Goal: Task Accomplishment & Management: Complete application form

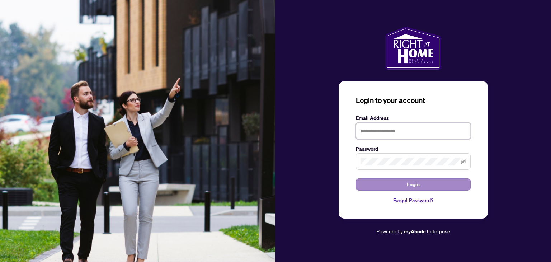
type input "**********"
click at [416, 188] on span "Login" at bounding box center [412, 183] width 13 height 11
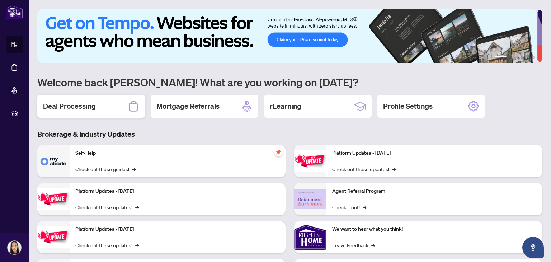
click at [66, 105] on h2 "Deal Processing" at bounding box center [69, 106] width 53 height 10
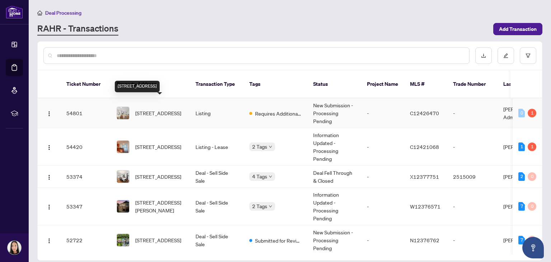
click at [163, 109] on span "[STREET_ADDRESS]" at bounding box center [158, 113] width 46 height 8
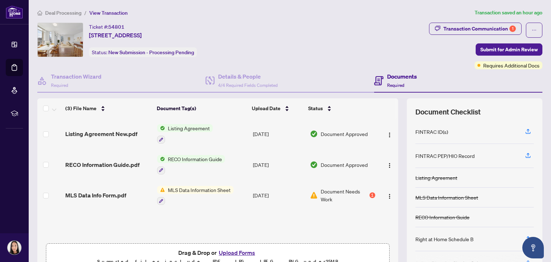
click at [186, 188] on span "MLS Data Information Sheet" at bounding box center [199, 190] width 68 height 8
click at [115, 192] on span "MLS Data Info Form.pdf" at bounding box center [95, 195] width 61 height 9
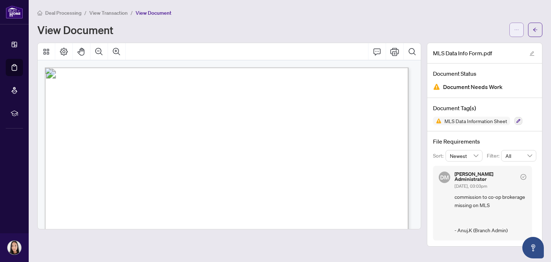
click at [523, 29] on button "button" at bounding box center [516, 30] width 14 height 14
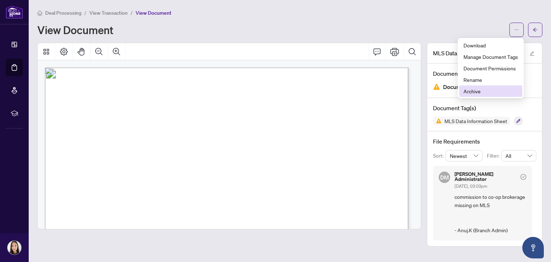
click at [477, 93] on span "Archive" at bounding box center [490, 91] width 54 height 8
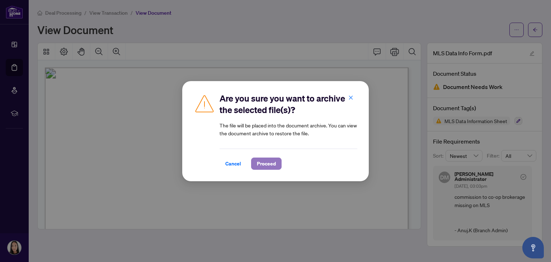
click at [265, 165] on span "Proceed" at bounding box center [266, 163] width 19 height 11
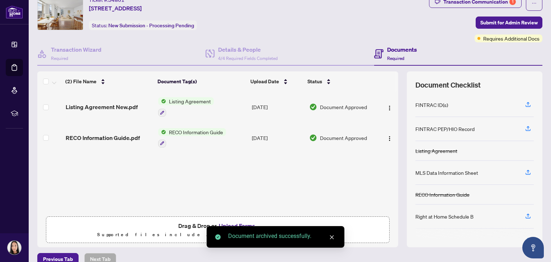
scroll to position [38, 0]
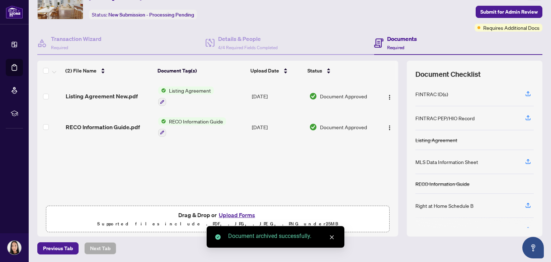
click at [232, 214] on button "Upload Forms" at bounding box center [236, 214] width 40 height 9
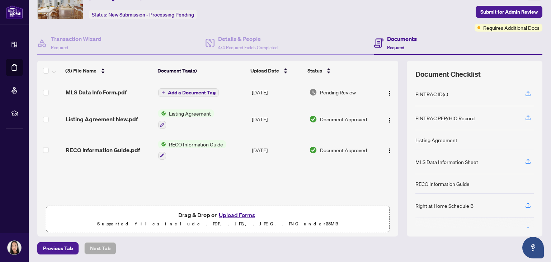
scroll to position [0, 0]
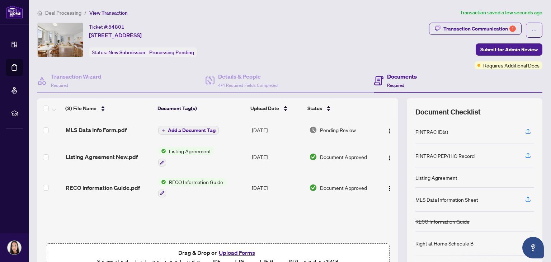
click at [195, 128] on span "Add a Document Tag" at bounding box center [192, 130] width 48 height 5
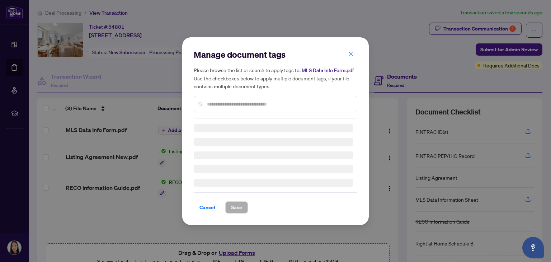
click at [270, 103] on div "Manage document tags Please browse the list or search to apply tags to: MLS Dat…" at bounding box center [275, 84] width 163 height 70
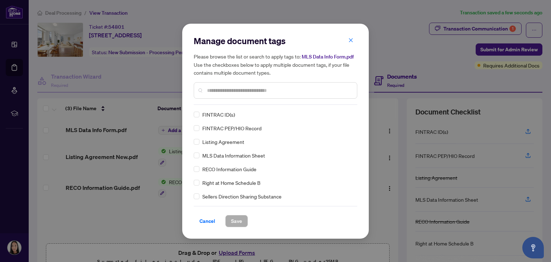
click at [334, 94] on input "text" at bounding box center [279, 90] width 144 height 8
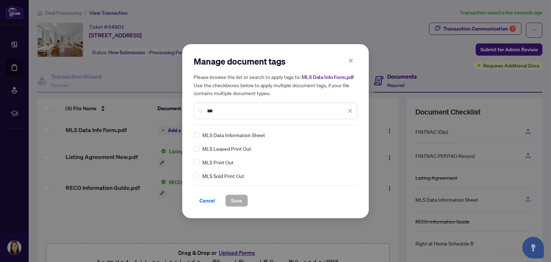
type input "***"
drag, startPoint x: 241, startPoint y: 199, endPoint x: 258, endPoint y: 202, distance: 17.8
click at [241, 199] on span "Save" at bounding box center [236, 200] width 11 height 11
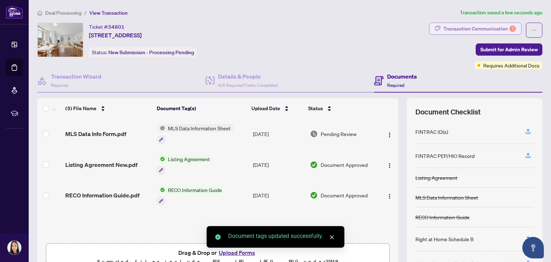
click at [502, 26] on div "Transaction Communication 1" at bounding box center [479, 28] width 72 height 11
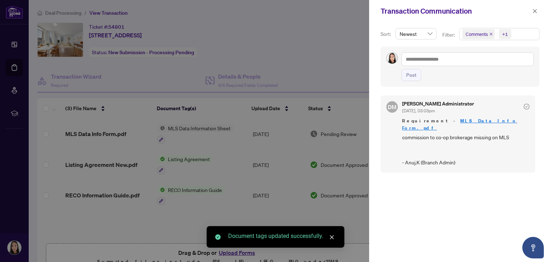
click at [345, 42] on div at bounding box center [275, 131] width 551 height 262
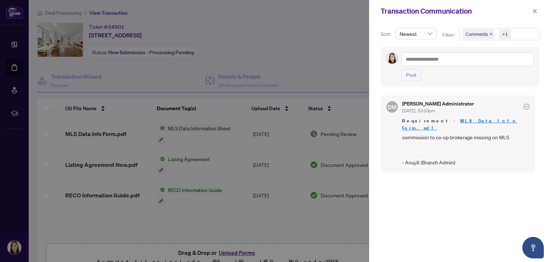
click at [171, 13] on div at bounding box center [275, 131] width 551 height 262
click at [16, 45] on div at bounding box center [275, 131] width 551 height 262
click at [533, 10] on icon "close" at bounding box center [534, 11] width 5 height 5
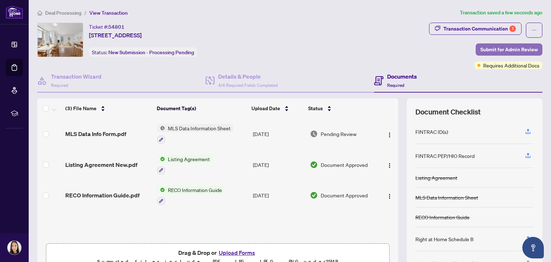
click at [514, 52] on span "Submit for Admin Review" at bounding box center [508, 49] width 57 height 11
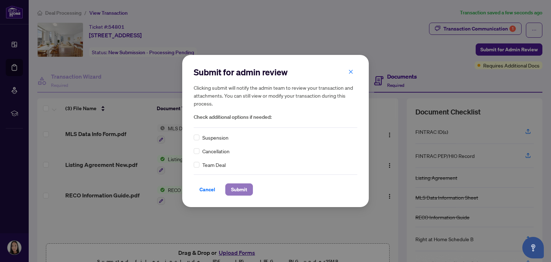
click at [244, 190] on span "Submit" at bounding box center [239, 189] width 16 height 11
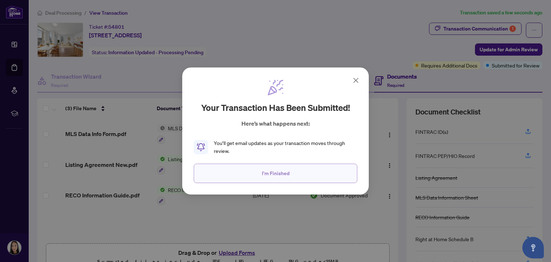
click at [313, 177] on button "I'm Finished" at bounding box center [275, 172] width 163 height 19
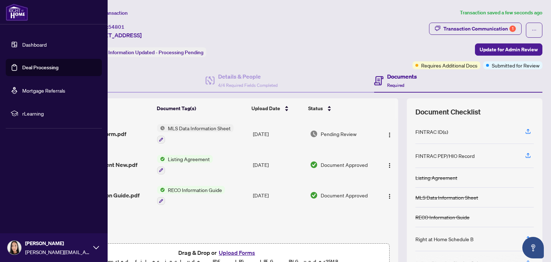
click at [22, 48] on link "Dashboard" at bounding box center [34, 44] width 24 height 6
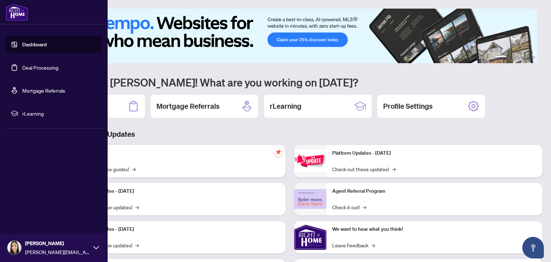
drag, startPoint x: 14, startPoint y: 42, endPoint x: 19, endPoint y: 42, distance: 4.7
click at [22, 42] on link "Dashboard" at bounding box center [34, 44] width 24 height 6
click at [22, 48] on link "Dashboard" at bounding box center [34, 44] width 24 height 6
click at [37, 67] on link "Deal Processing" at bounding box center [40, 67] width 36 height 6
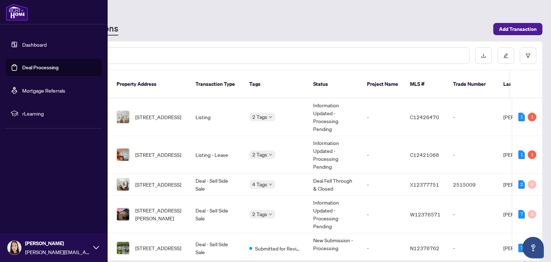
click at [22, 44] on link "Dashboard" at bounding box center [34, 44] width 24 height 6
